Goal: Find specific page/section: Find specific page/section

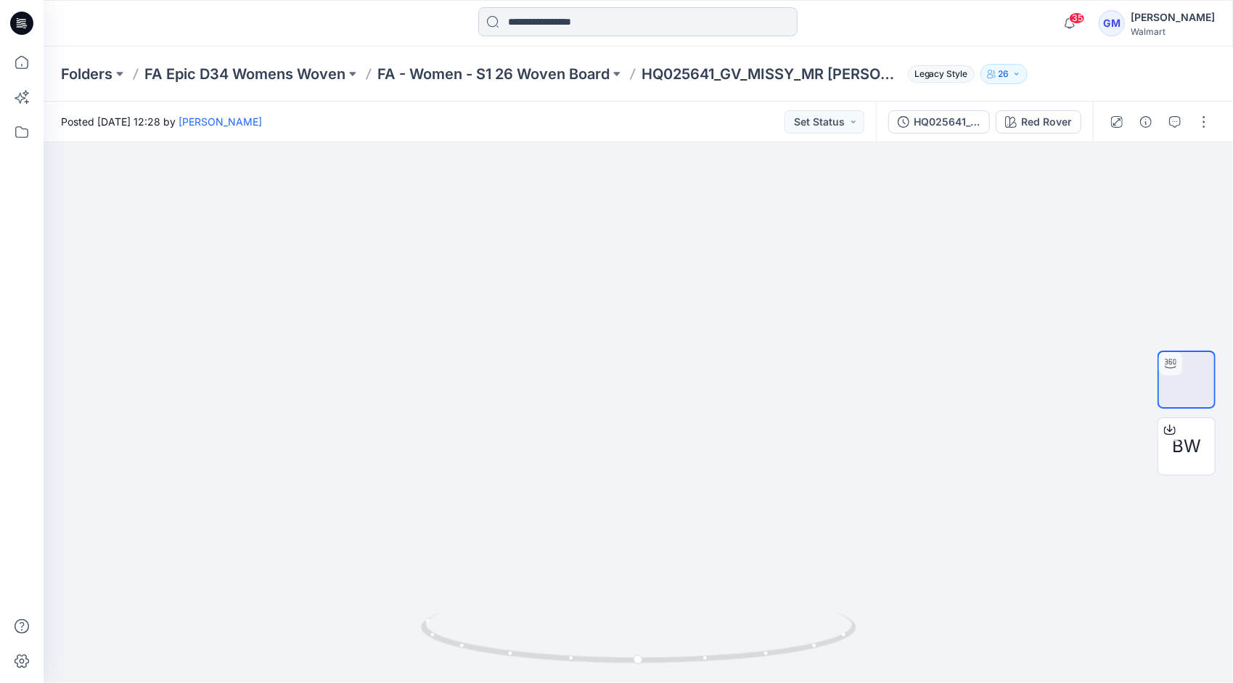
click at [539, 25] on input at bounding box center [637, 21] width 319 height 29
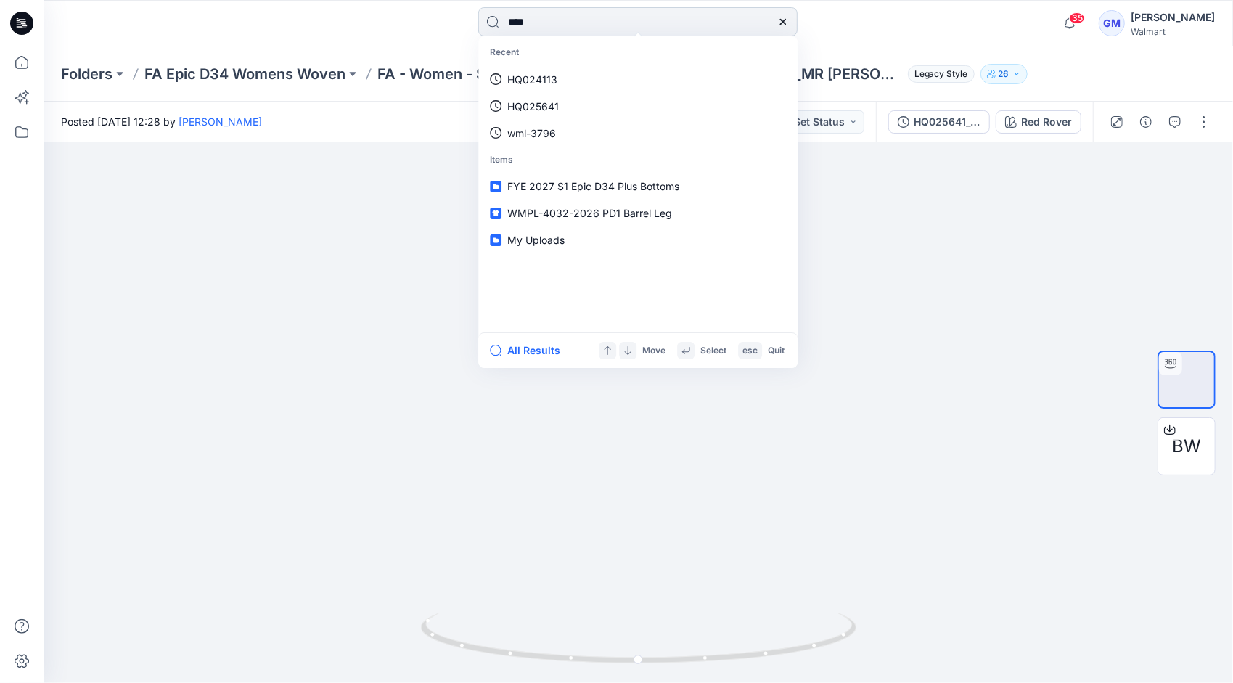
type input "****"
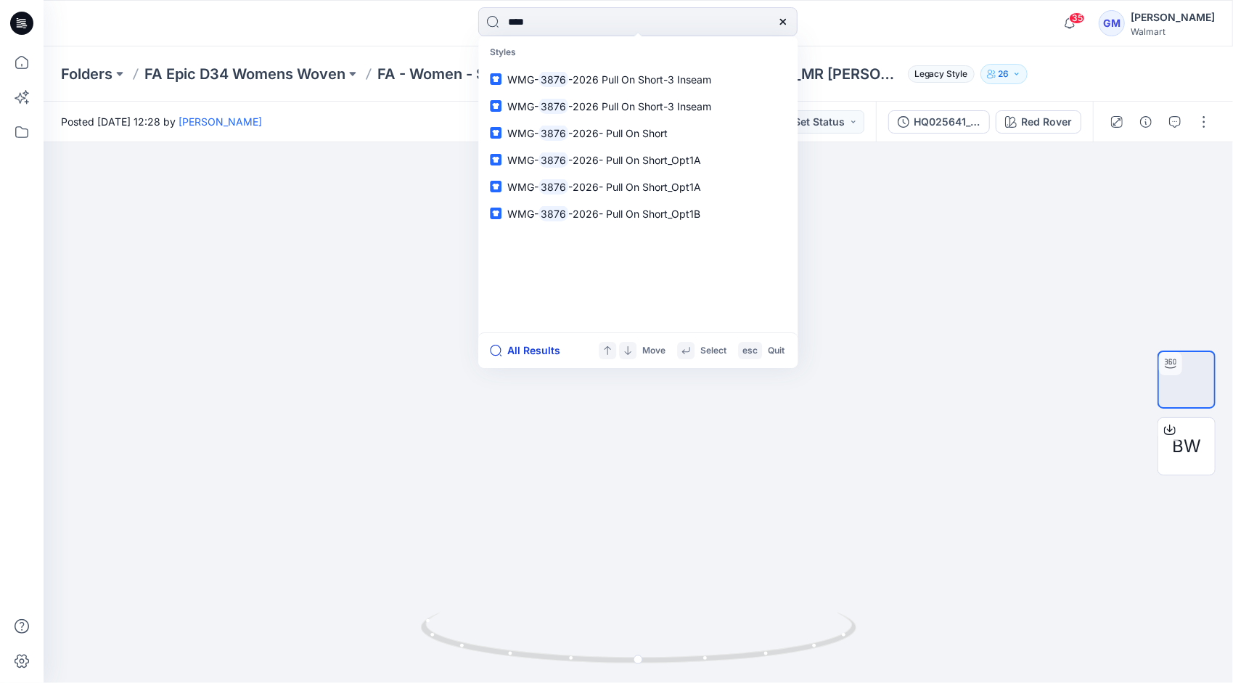
click at [532, 350] on button "All Results" at bounding box center [530, 350] width 80 height 17
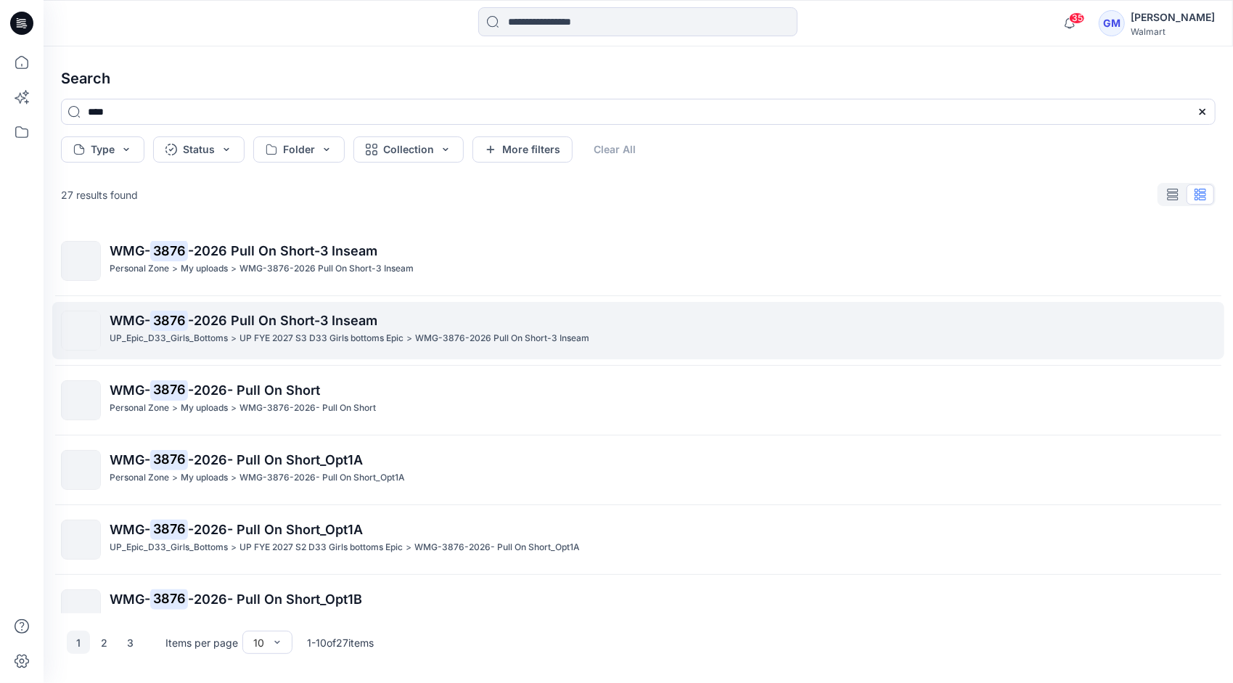
click at [260, 331] on p "UP FYE 2027 S3 D33 Girls bottoms Epic" at bounding box center [321, 338] width 164 height 15
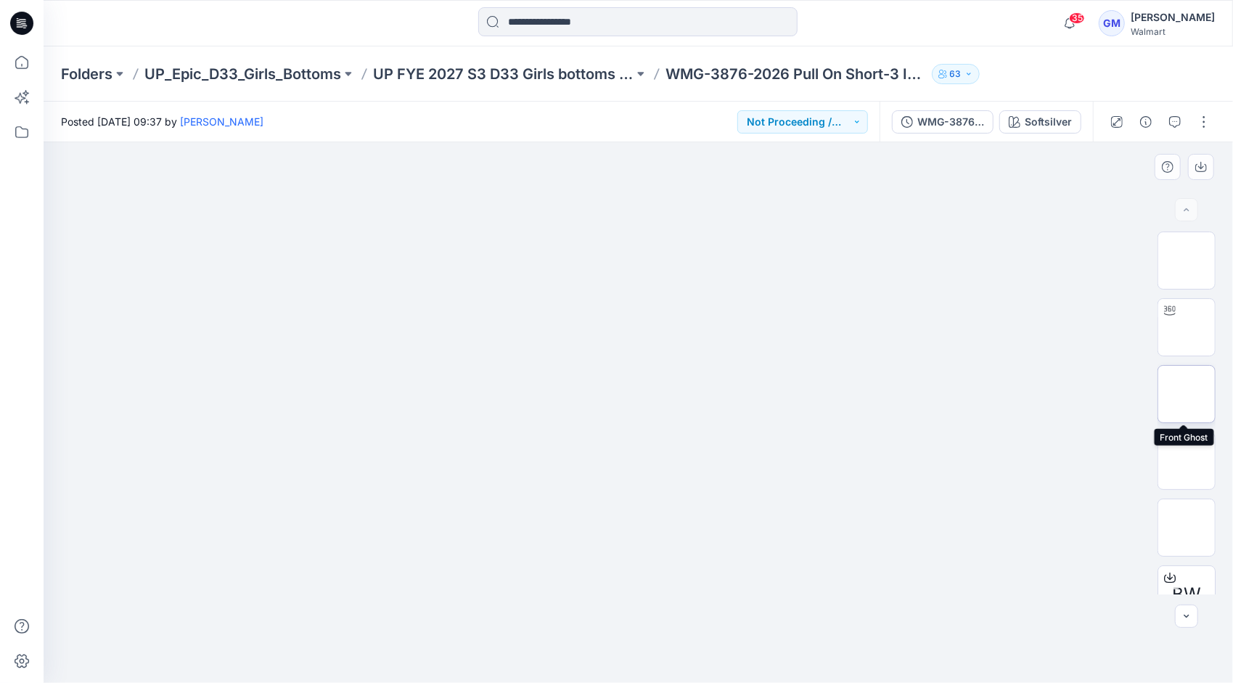
click at [1186, 394] on img at bounding box center [1186, 394] width 0 height 0
click at [1186, 327] on img at bounding box center [1186, 327] width 0 height 0
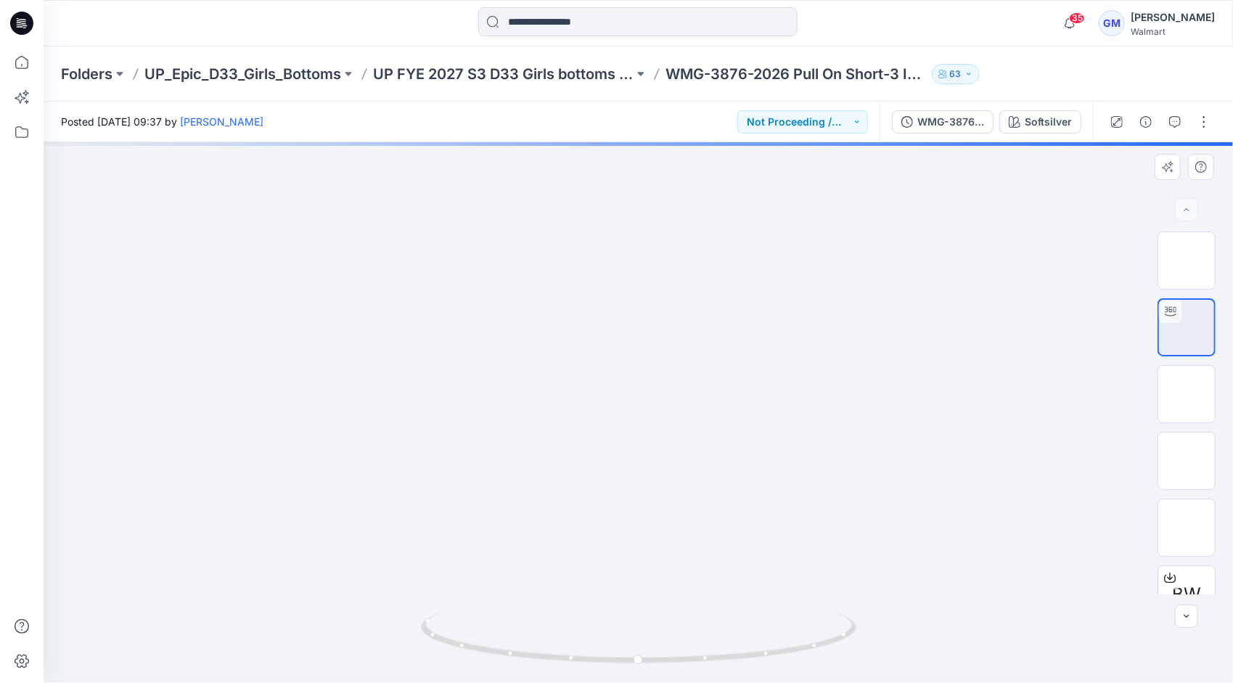
drag, startPoint x: 641, startPoint y: 501, endPoint x: 630, endPoint y: 278, distance: 223.0
